Goal: Book appointment/travel/reservation

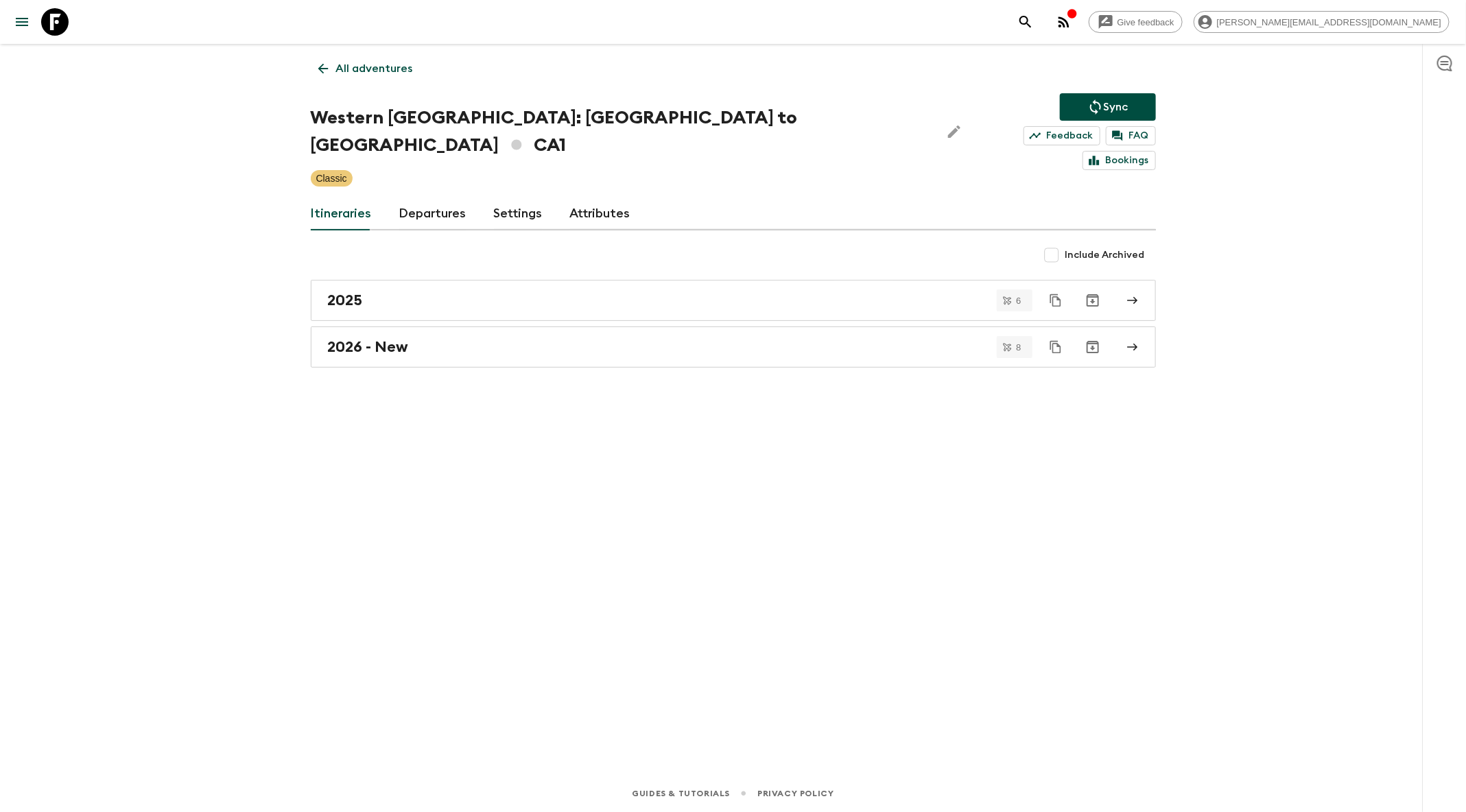
click at [1139, 13] on div "Give feedback [PERSON_NAME][EMAIL_ADDRESS][DOMAIN_NAME]" at bounding box center [733, 22] width 1466 height 44
click at [1031, 17] on icon "search adventures" at bounding box center [1025, 22] width 12 height 12
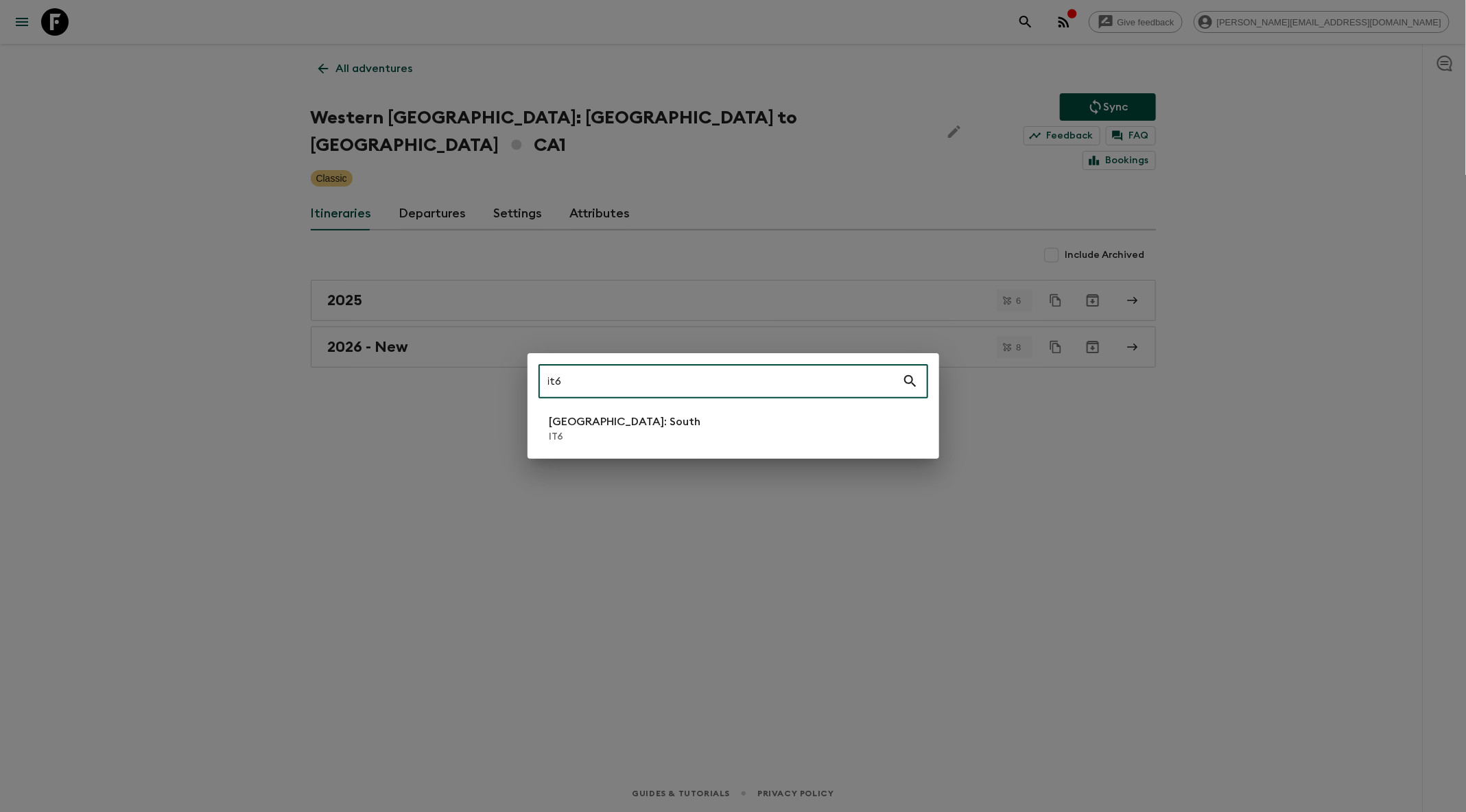
type input "it6"
click at [588, 425] on p "[GEOGRAPHIC_DATA]: South" at bounding box center [625, 422] width 151 height 17
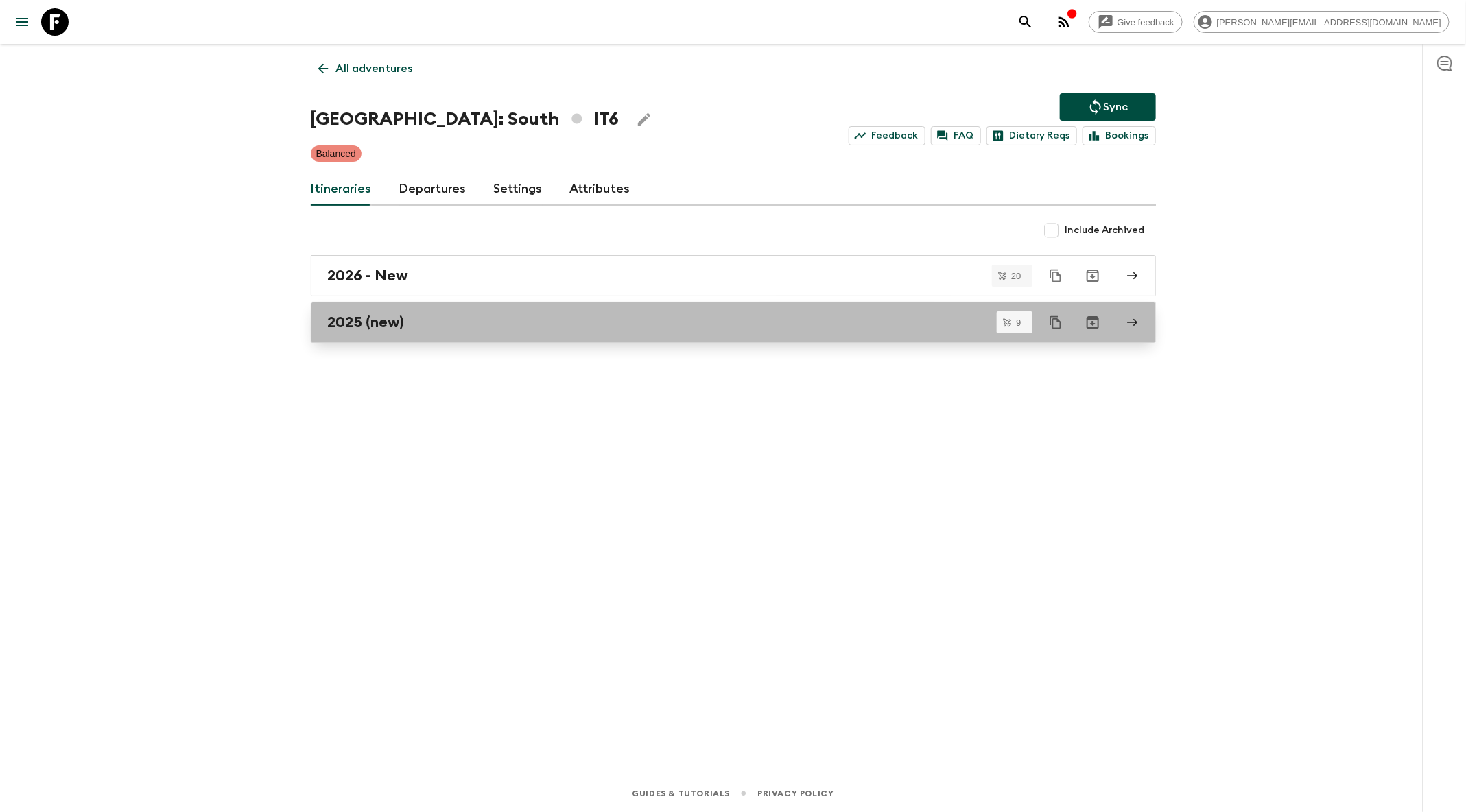
click at [596, 317] on div "2025 (new)" at bounding box center [720, 322] width 785 height 17
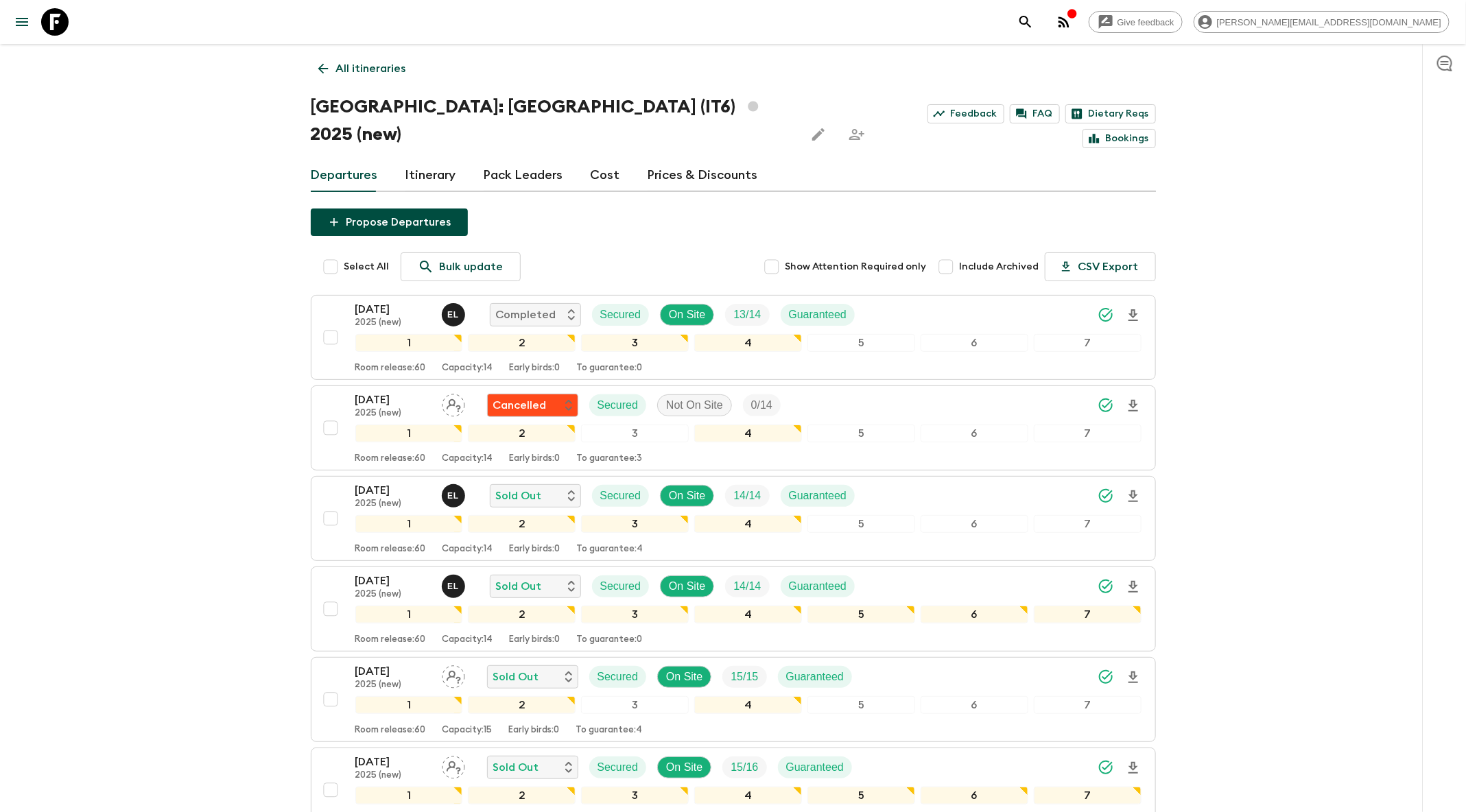
click at [325, 71] on icon at bounding box center [323, 68] width 15 height 15
